Goal: Task Accomplishment & Management: Use online tool/utility

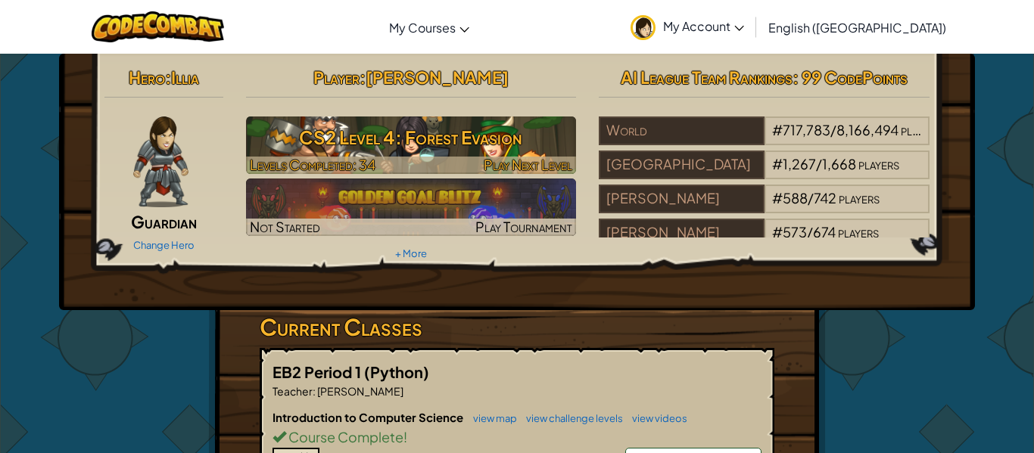
click at [549, 128] on h3 "CS2 Level 4: Forest Evasion" at bounding box center [411, 137] width 331 height 34
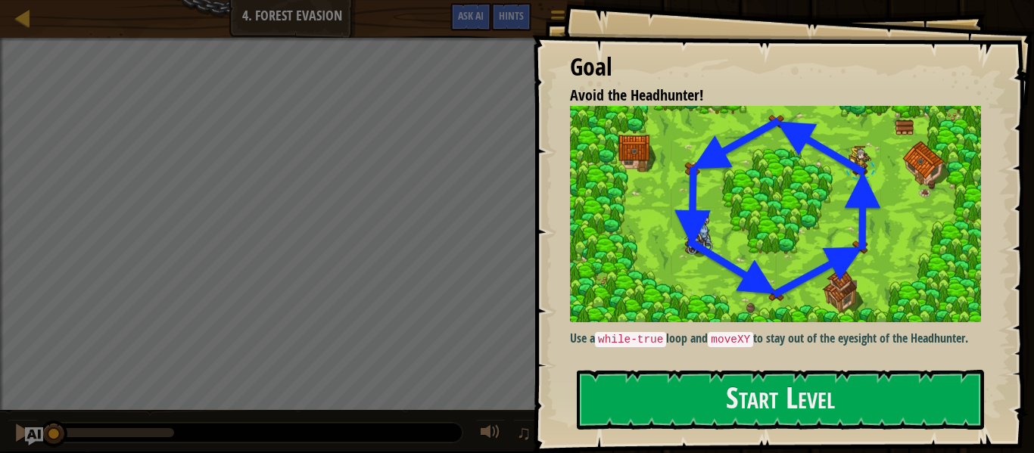
click at [662, 437] on div "Goal Avoid the Headhunter! Use a while-true loop and moveXY to stay out of the …" at bounding box center [783, 226] width 502 height 453
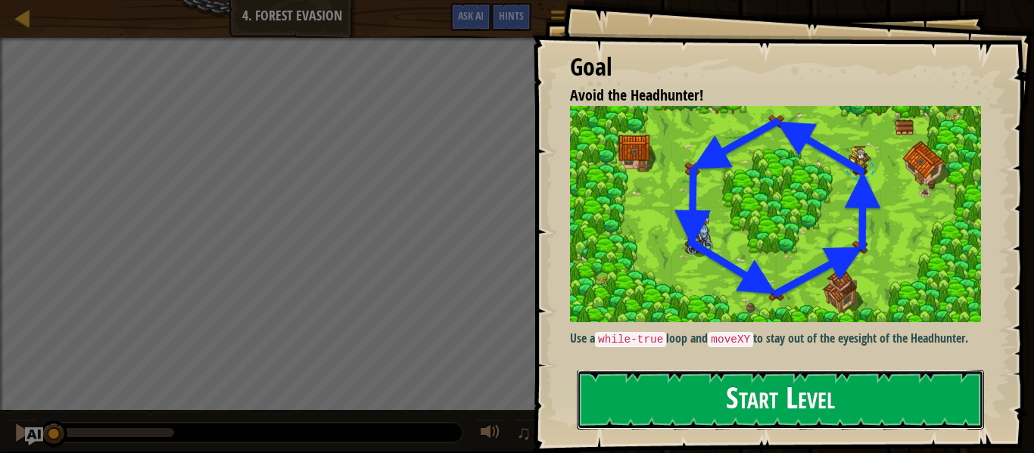
click at [661, 424] on button "Start Level" at bounding box center [780, 400] width 407 height 60
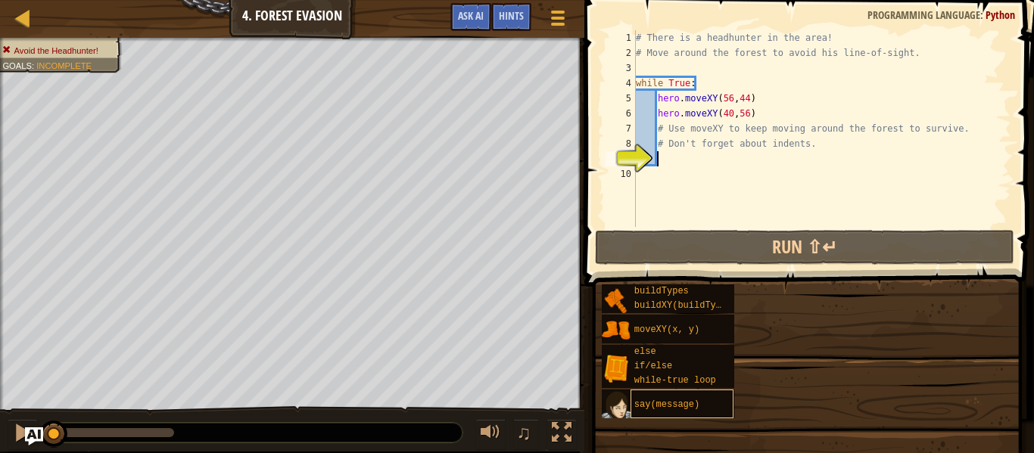
click at [664, 415] on div "say(message)" at bounding box center [682, 404] width 104 height 29
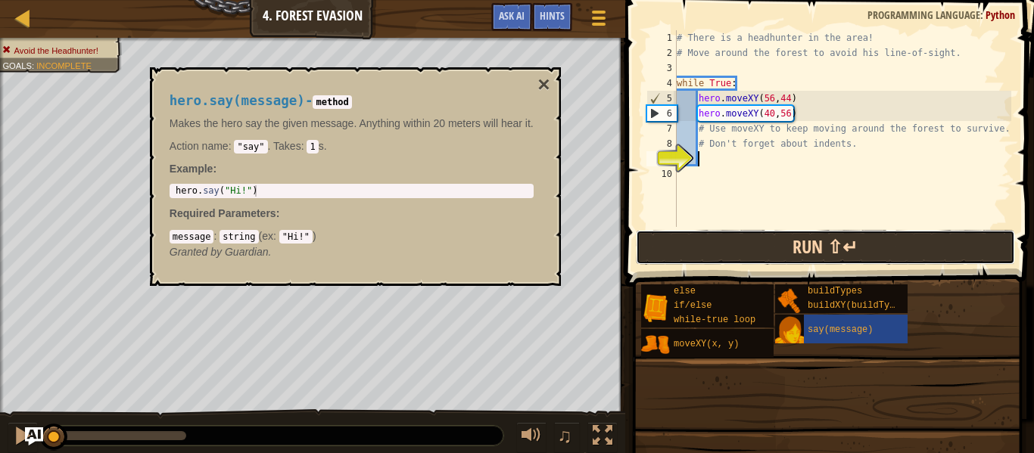
click at [789, 245] on button "Run ⇧↵" at bounding box center [825, 247] width 379 height 35
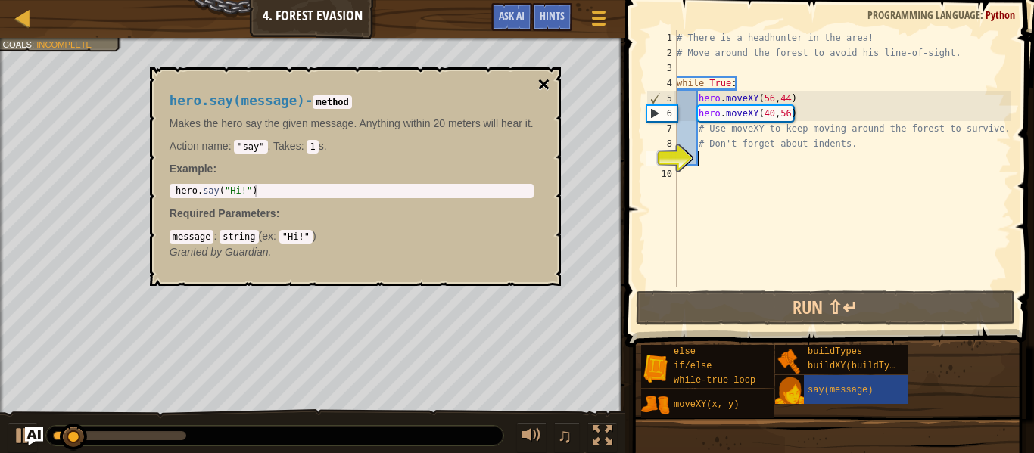
click at [546, 78] on button "×" at bounding box center [543, 84] width 12 height 21
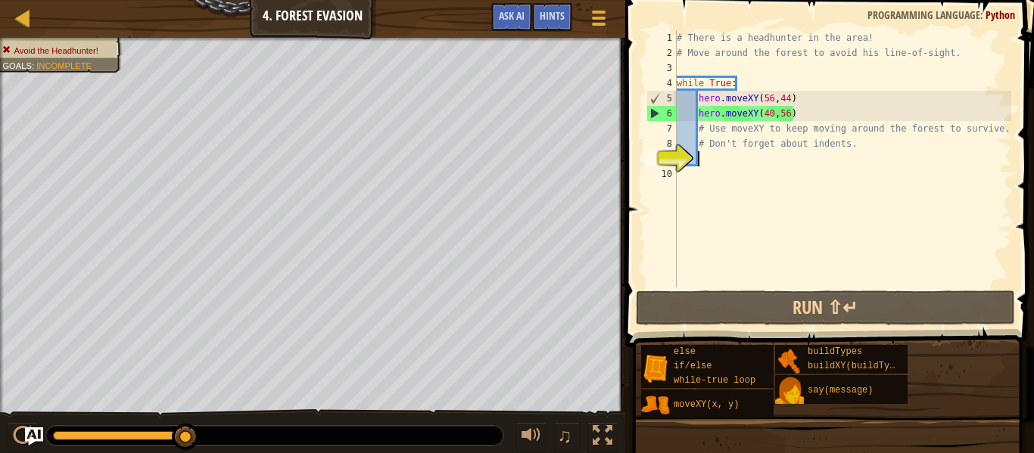
click at [745, 154] on div "# There is a headhunter in the area! # Move around the forest to avoid his line…" at bounding box center [841, 174] width 337 height 288
click at [812, 179] on div "# There is a headhunter in the area! # Move around the forest to avoid his line…" at bounding box center [841, 174] width 337 height 288
click at [801, 114] on div "# There is a headhunter in the area! # Move around the forest to avoid his line…" at bounding box center [841, 174] width 337 height 288
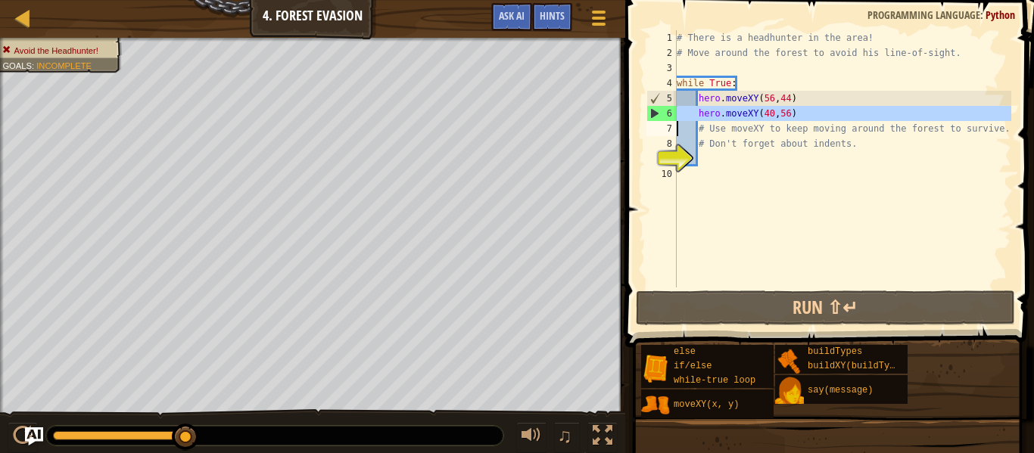
drag, startPoint x: 801, startPoint y: 114, endPoint x: 769, endPoint y: 110, distance: 32.1
click at [769, 110] on div "# There is a headhunter in the area! # Move around the forest to avoid his line…" at bounding box center [841, 174] width 337 height 288
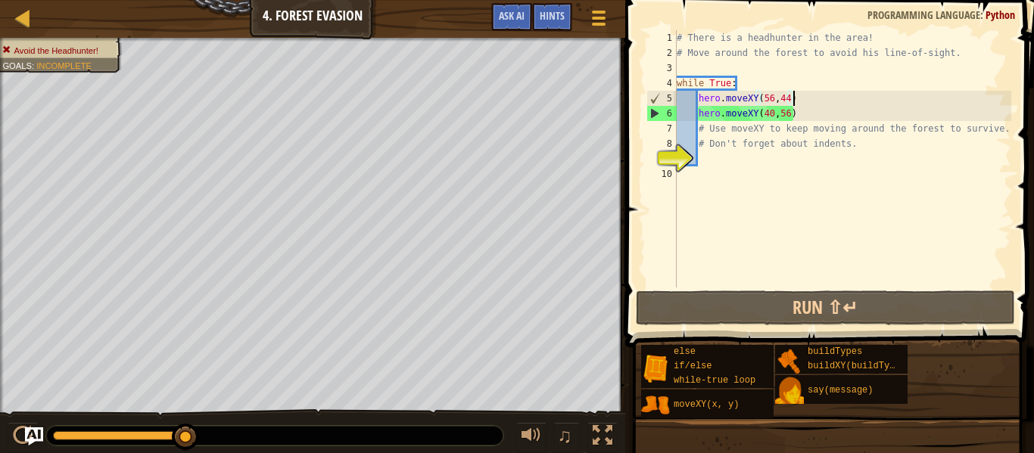
click at [807, 100] on div "# There is a headhunter in the area! # Move around the forest to avoid his line…" at bounding box center [841, 174] width 337 height 288
click at [807, 100] on div "# There is a headhunter in the area! # Move around the forest to avoid his line…" at bounding box center [841, 158] width 337 height 257
click at [807, 100] on div "# There is a headhunter in the area! # Move around the forest to avoid his line…" at bounding box center [841, 174] width 337 height 288
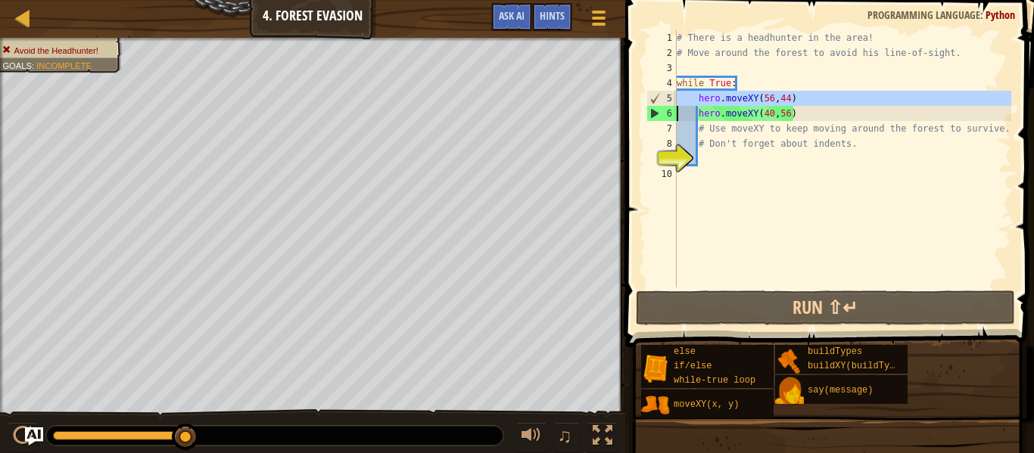
click at [807, 100] on div "# There is a headhunter in the area! # Move around the forest to avoid his line…" at bounding box center [841, 158] width 337 height 257
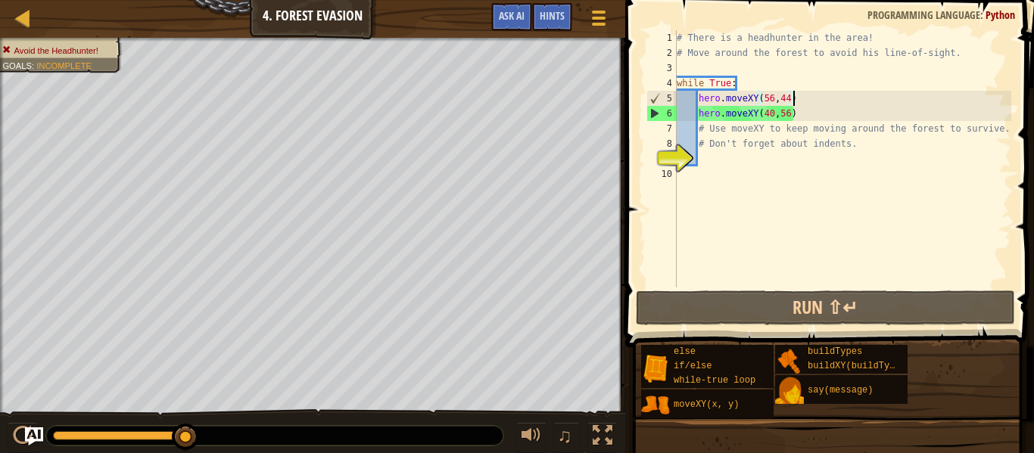
click at [806, 101] on div "# There is a headhunter in the area! # Move around the forest to avoid his line…" at bounding box center [841, 174] width 337 height 288
type textarea "hero.moveXY(56,44) hero.moveXY(40,56)"
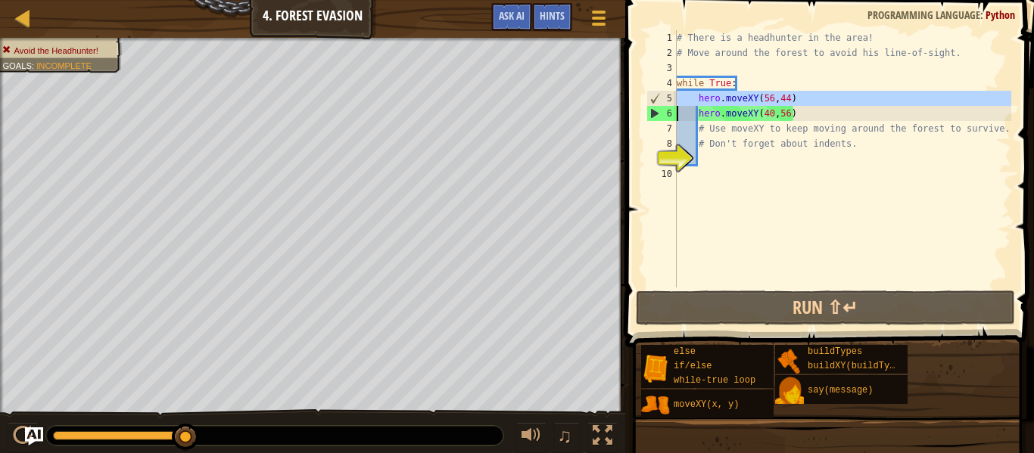
click at [753, 166] on div "# There is a headhunter in the area! # Move around the forest to avoid his line…" at bounding box center [841, 174] width 337 height 288
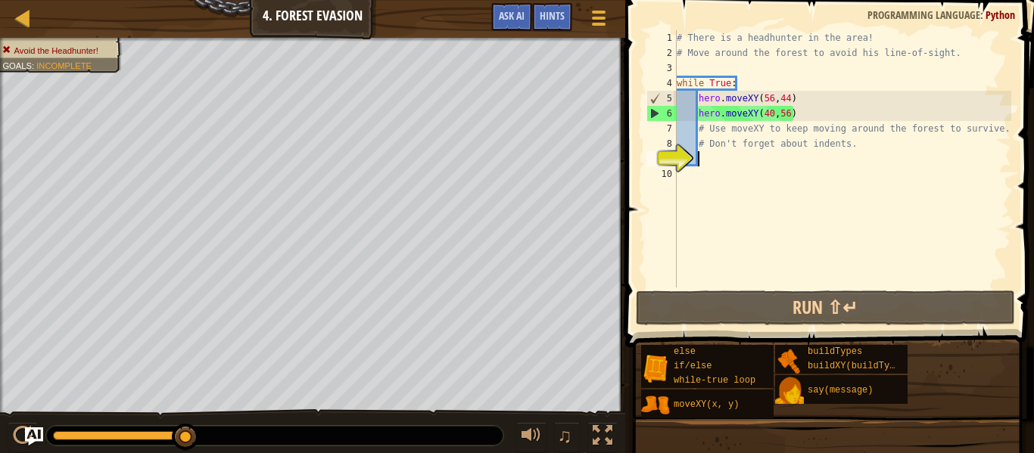
click at [753, 159] on div "# There is a headhunter in the area! # Move around the forest to avoid his line…" at bounding box center [841, 174] width 337 height 288
paste textarea
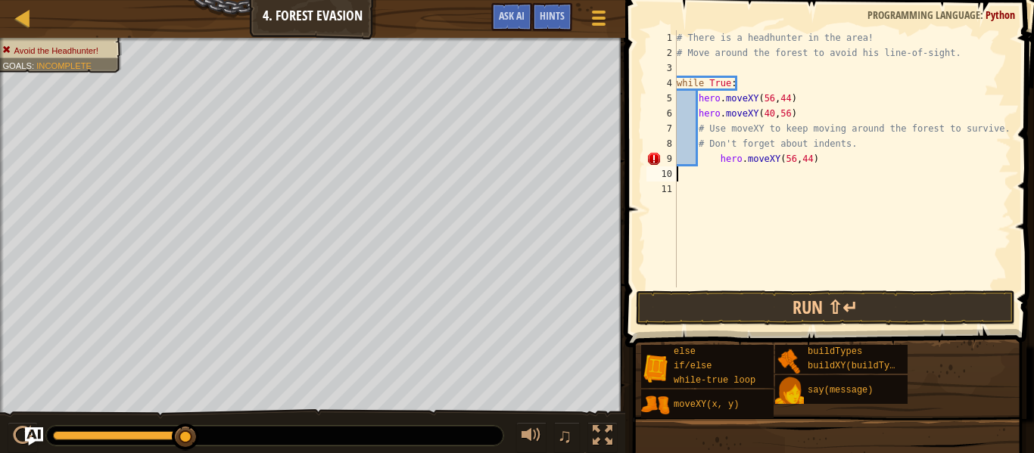
click at [720, 158] on div "# There is a headhunter in the area! # Move around the forest to avoid his line…" at bounding box center [841, 174] width 337 height 288
click at [873, 160] on div "# There is a headhunter in the area! # Move around the forest to avoid his line…" at bounding box center [841, 174] width 337 height 288
click at [788, 161] on div "# There is a headhunter in the area! # Move around the forest to avoid his line…" at bounding box center [841, 174] width 337 height 288
type textarea "hero.moveXY(24,44)"
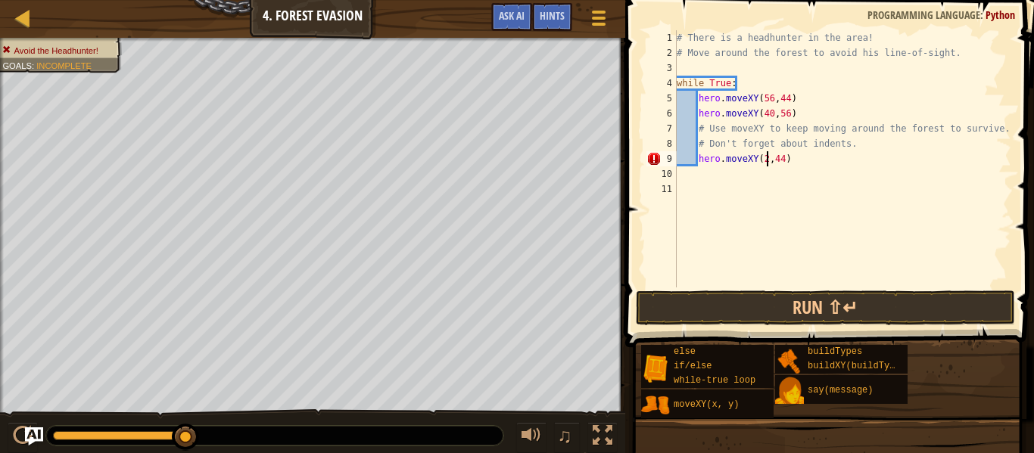
scroll to position [7, 14]
click at [705, 175] on div "# There is a headhunter in the area! # Move around the forest to avoid his line…" at bounding box center [841, 174] width 337 height 288
paste textarea
click at [719, 177] on div "# There is a headhunter in the area! # Move around the forest to avoid his line…" at bounding box center [841, 174] width 337 height 288
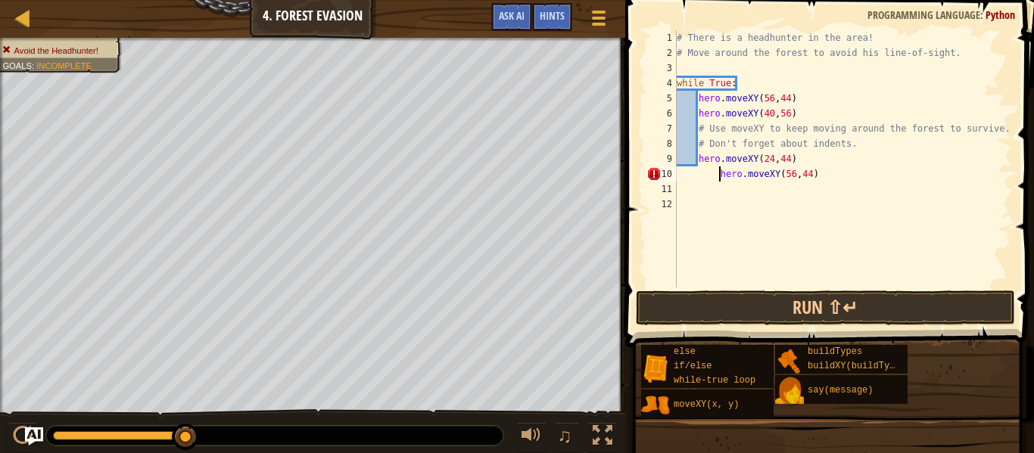
type textarea "hero.moveXY(56,44)"
drag, startPoint x: 698, startPoint y: 173, endPoint x: 797, endPoint y: 177, distance: 98.4
click at [797, 177] on div "# There is a headhunter in the area! # Move around the forest to avoid his line…" at bounding box center [841, 174] width 337 height 288
paste textarea
click at [722, 178] on div "# There is a headhunter in the area! # Move around the forest to avoid his line…" at bounding box center [841, 174] width 337 height 288
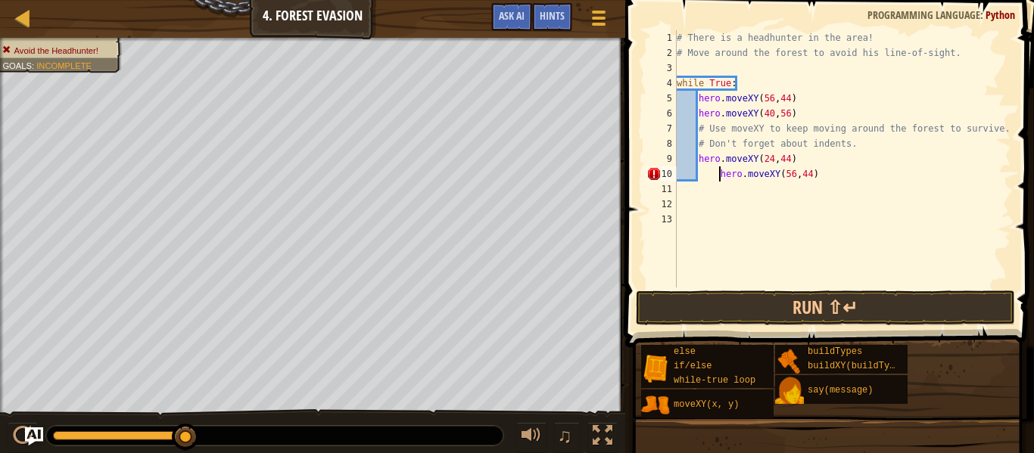
type textarea "hero.moveXY(56,44)"
drag, startPoint x: 823, startPoint y: 169, endPoint x: 699, endPoint y: 177, distance: 124.3
click at [699, 177] on div "# There is a headhunter in the area! # Move around the forest to avoid his line…" at bounding box center [841, 174] width 337 height 288
paste textarea "hero.moveXY(56,44)"
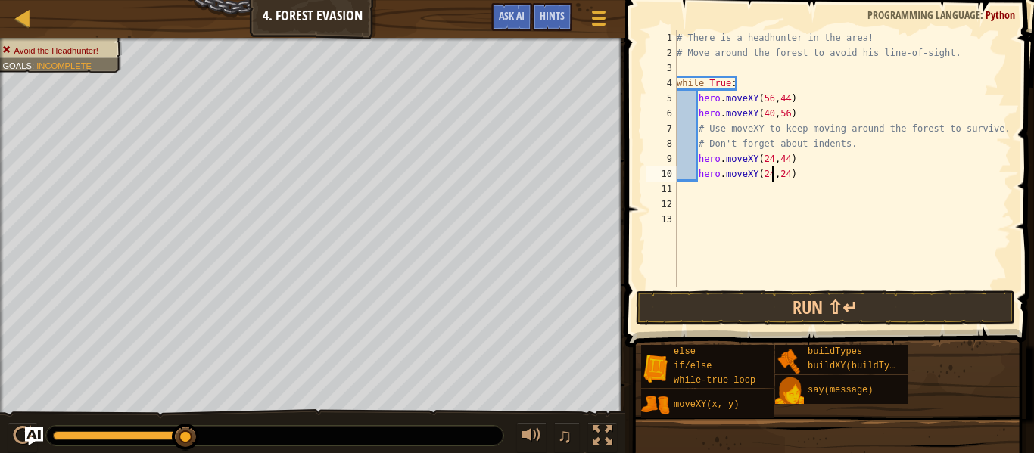
type textarea "hero.moveXY(24,24)"
